Goal: Check status: Check status

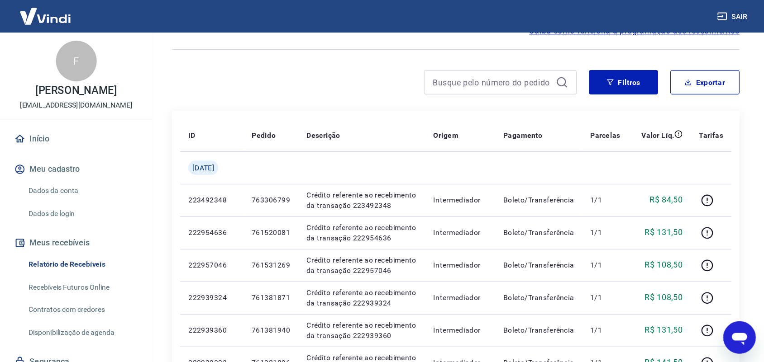
scroll to position [50, 0]
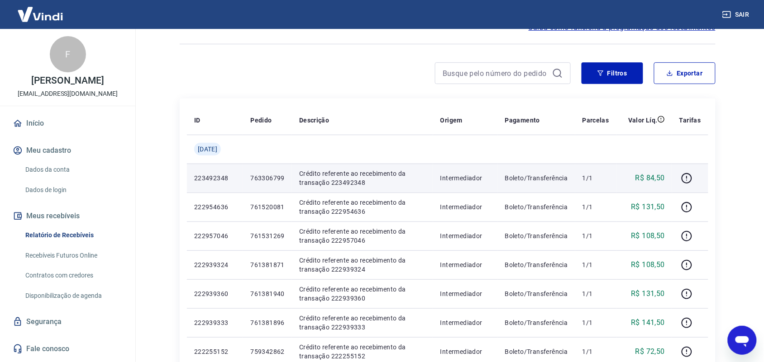
drag, startPoint x: 679, startPoint y: 0, endPoint x: 405, endPoint y: 165, distance: 319.3
click at [405, 168] on td "Crédito referente ao recebimento da transação 223492348" at bounding box center [362, 178] width 141 height 29
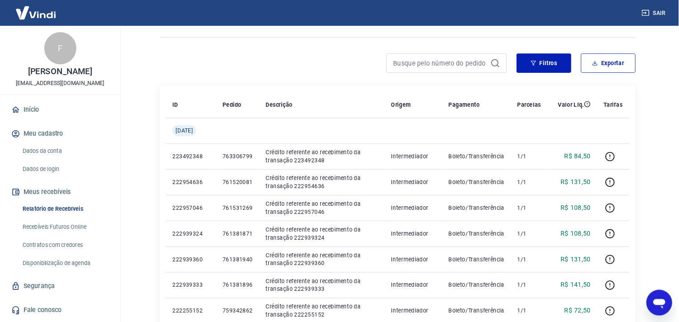
scroll to position [0, 0]
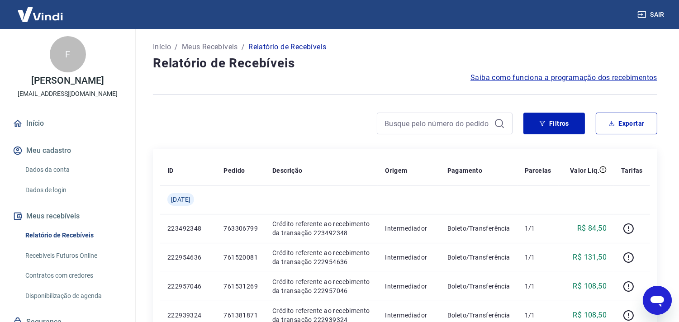
drag, startPoint x: 772, startPoint y: 1, endPoint x: 271, endPoint y: 24, distance: 500.9
click at [259, 132] on div at bounding box center [333, 124] width 360 height 22
